Goal: Information Seeking & Learning: Learn about a topic

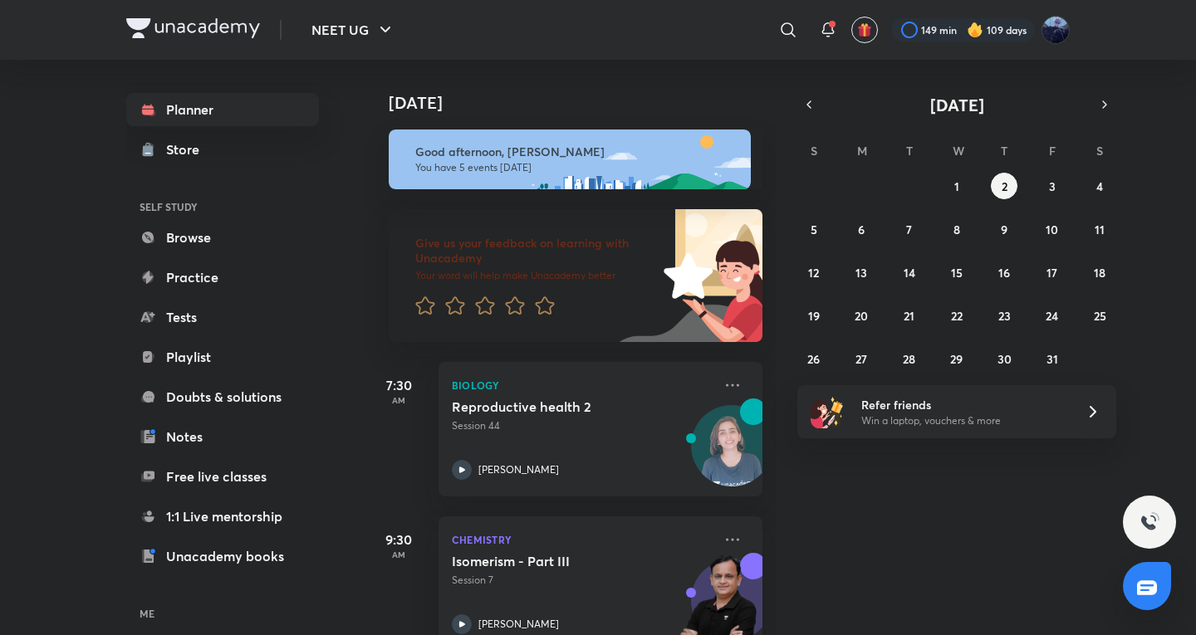
scroll to position [505, 0]
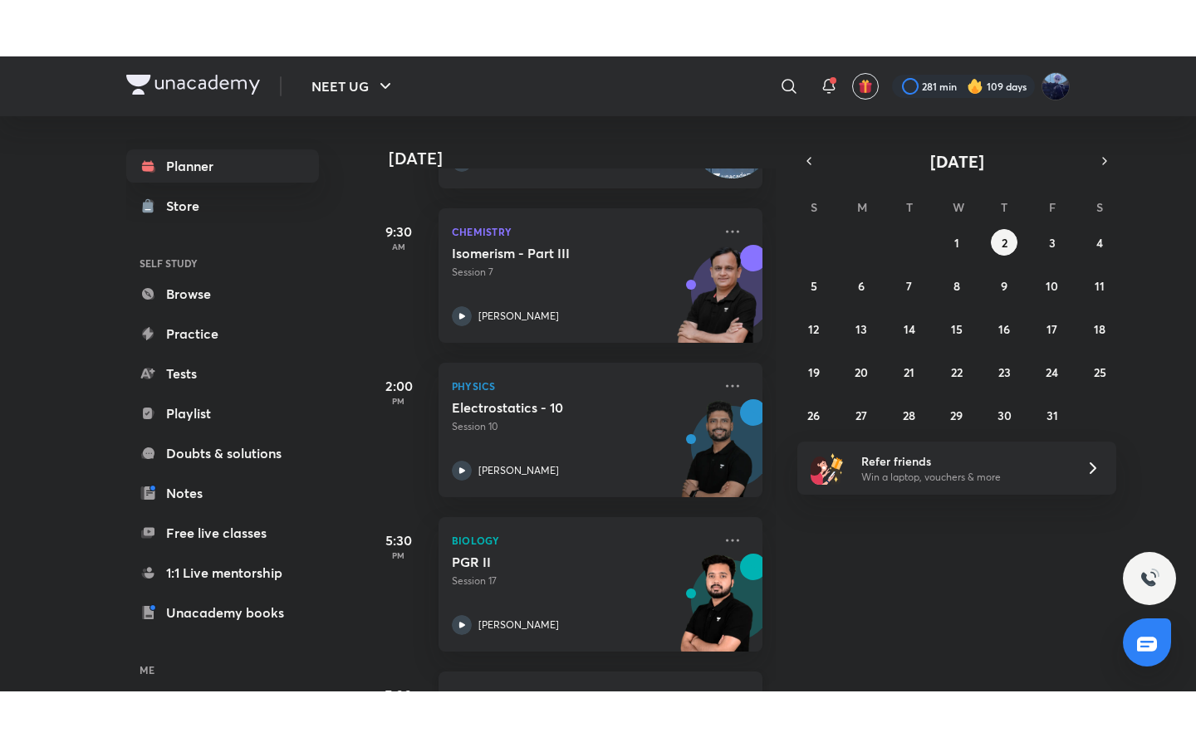
scroll to position [505, 0]
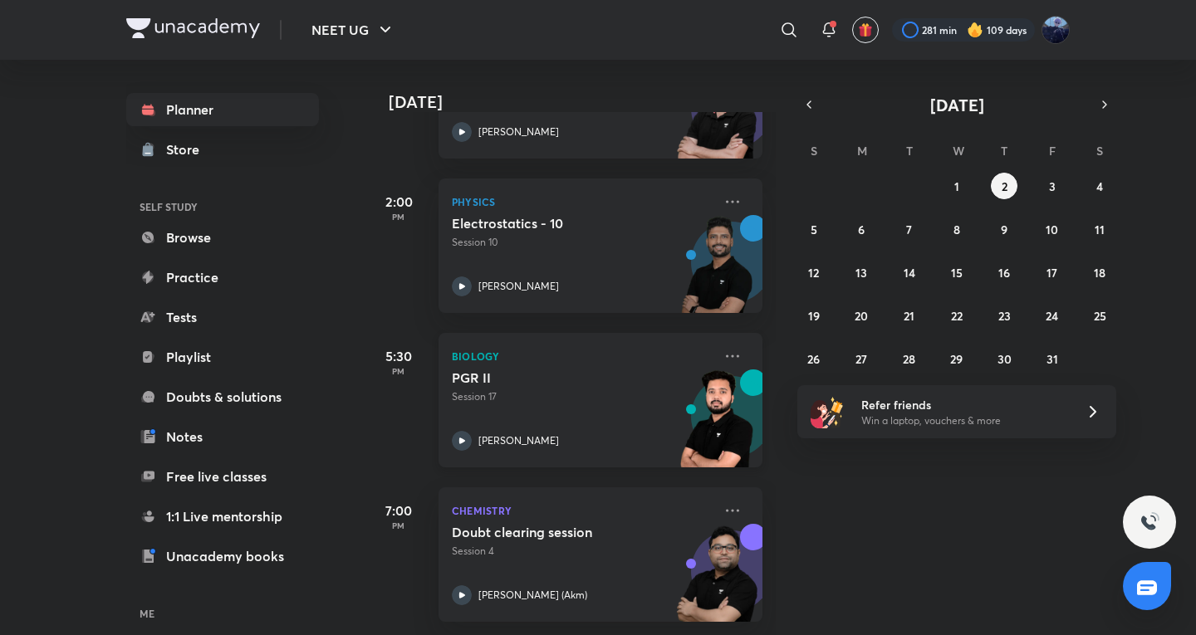
click at [632, 436] on div "[PERSON_NAME]" at bounding box center [582, 441] width 261 height 20
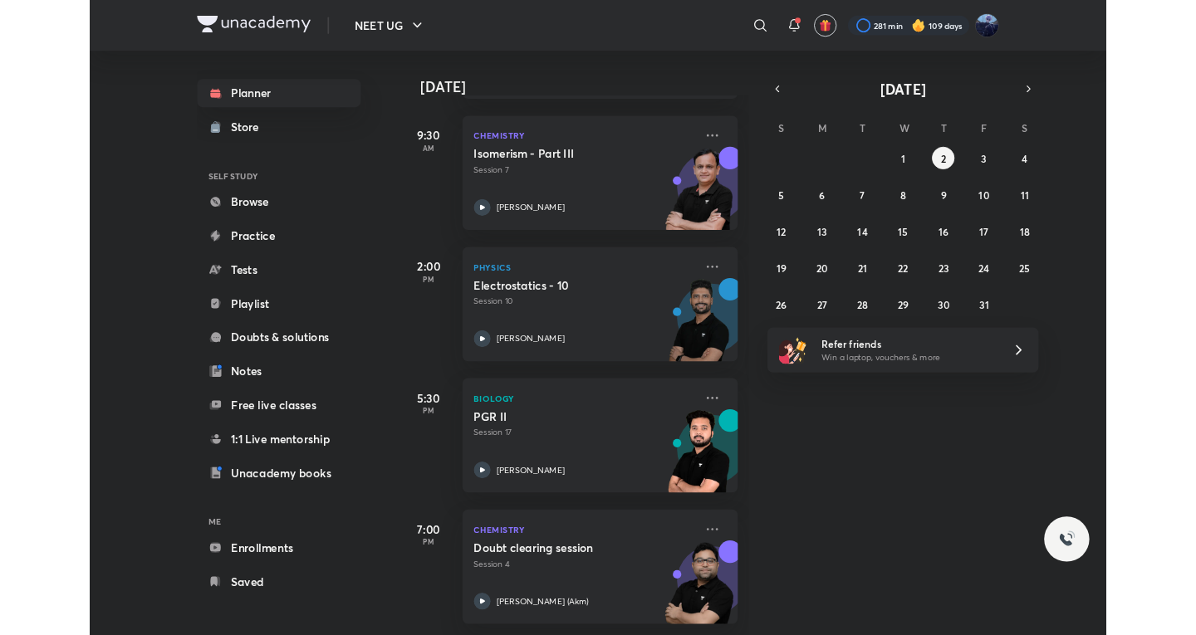
scroll to position [393, 0]
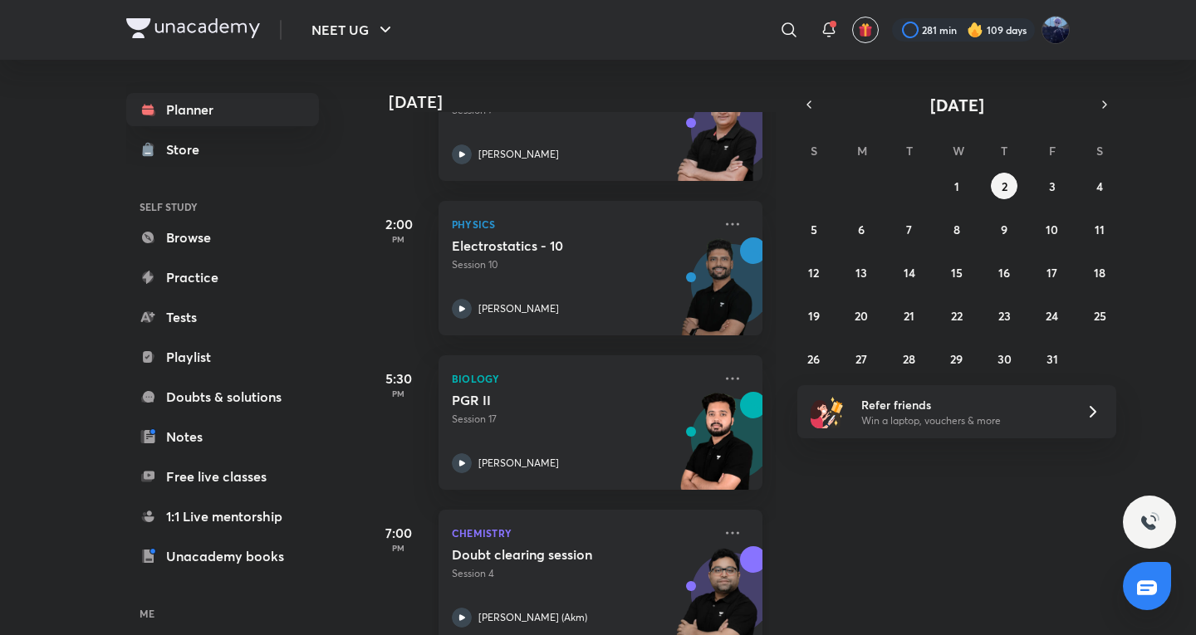
scroll to position [505, 0]
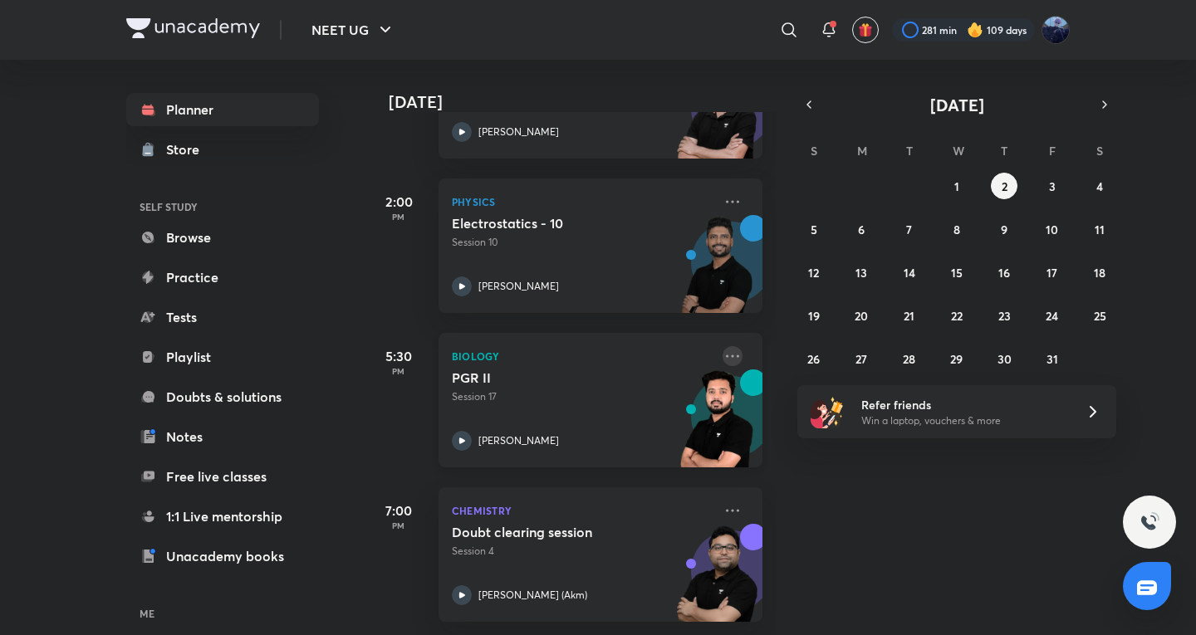
click at [722, 346] on icon at bounding box center [732, 356] width 20 height 20
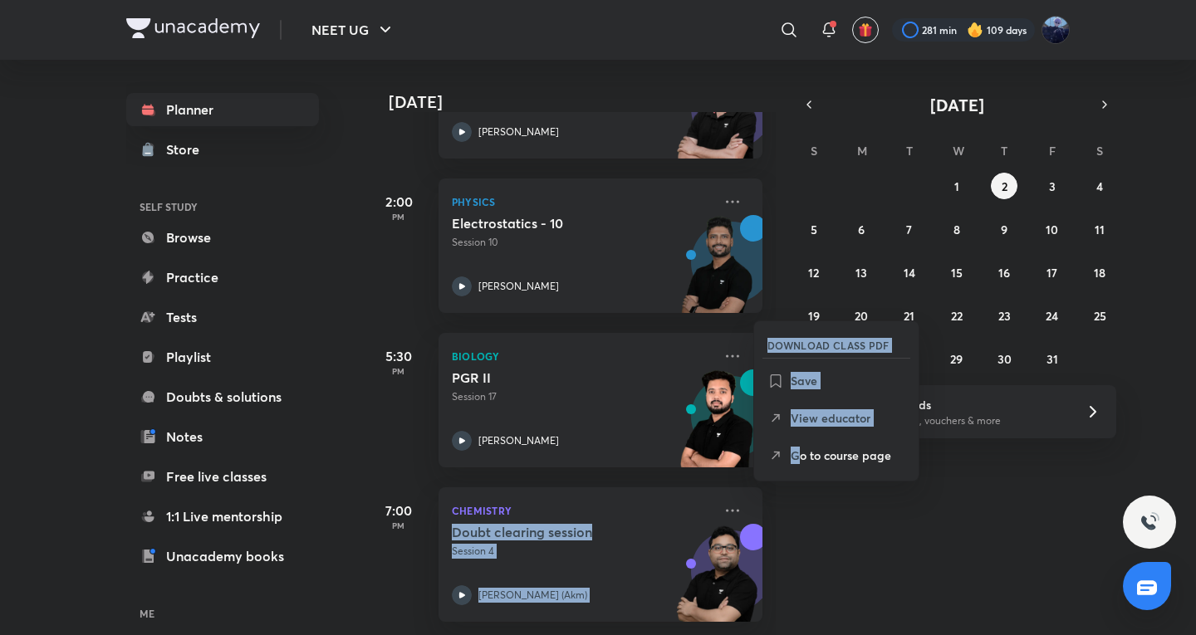
drag, startPoint x: 798, startPoint y: 443, endPoint x: 942, endPoint y: 579, distance: 197.4
click at [942, 583] on div "Today Today Good evening, Kushagra You have 5 events today Give us your feedbac…" at bounding box center [717, 347] width 704 height 575
click at [942, 576] on div "Today Good evening, Kushagra You have 5 events today Give us your feedback on l…" at bounding box center [778, 347] width 827 height 575
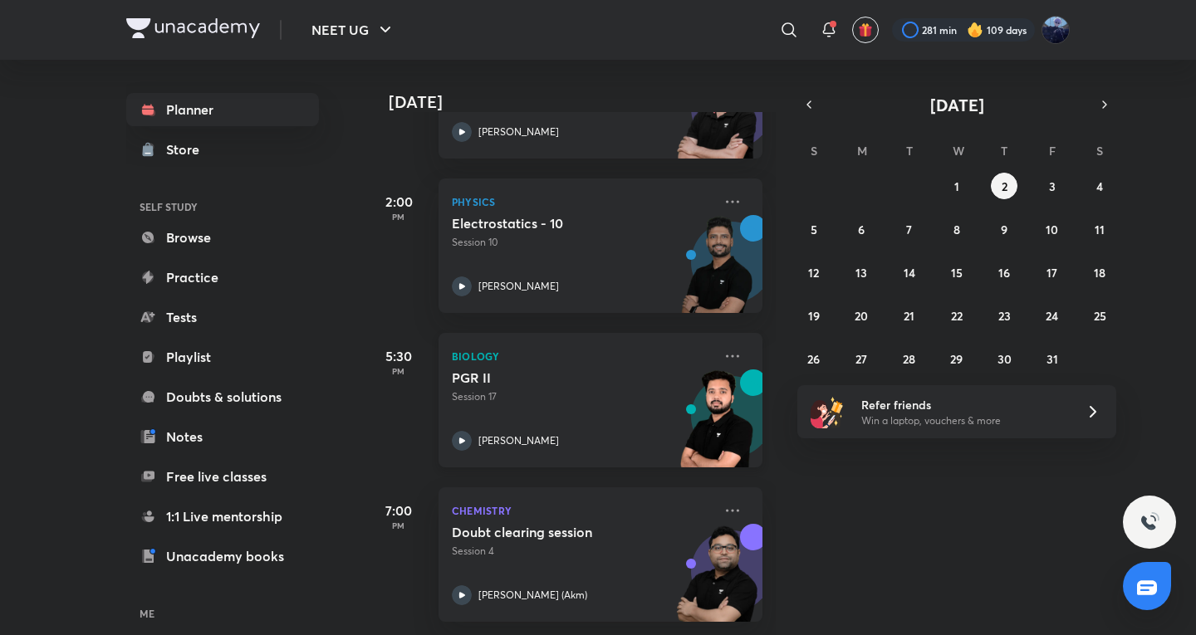
click at [526, 333] on div "Biology PGR II Session 17 Pranav Pundarik" at bounding box center [600, 400] width 324 height 135
click at [921, 53] on div "NEET UG ​ 281 min 109 days" at bounding box center [597, 30] width 943 height 60
click at [903, 44] on div "​ 281 min 109 days" at bounding box center [785, 30] width 570 height 40
